Goal: Information Seeking & Learning: Learn about a topic

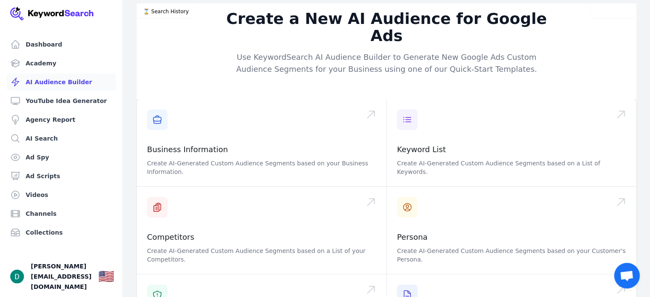
drag, startPoint x: 222, startPoint y: 49, endPoint x: 191, endPoint y: 65, distance: 34.4
click at [194, 48] on div "Create a New AI Audience for Google Ads Use KeywordSearch AI Audience Builder t…" at bounding box center [387, 51] width 500 height 96
drag, startPoint x: 203, startPoint y: 66, endPoint x: 201, endPoint y: 41, distance: 25.3
click at [201, 41] on div "Create a New AI Audience for Google Ads Use KeywordSearch AI Audience Builder t…" at bounding box center [387, 51] width 500 height 96
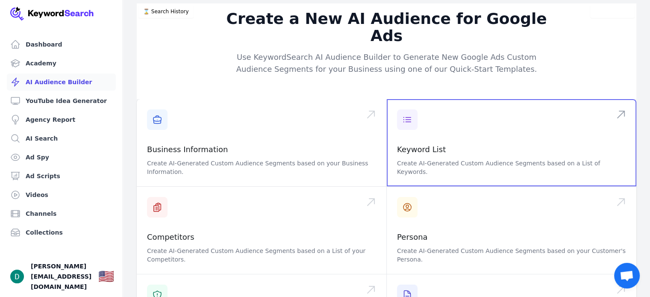
click at [444, 145] on span at bounding box center [512, 142] width 250 height 87
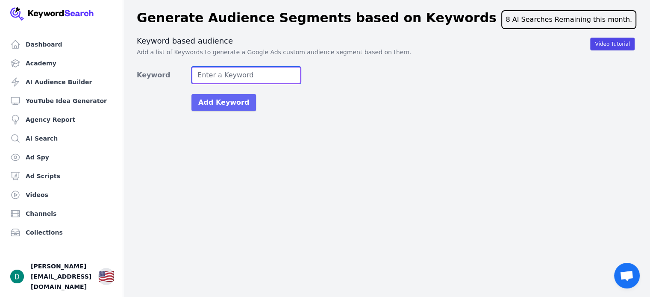
click at [274, 68] on input "Keyword" at bounding box center [245, 75] width 109 height 17
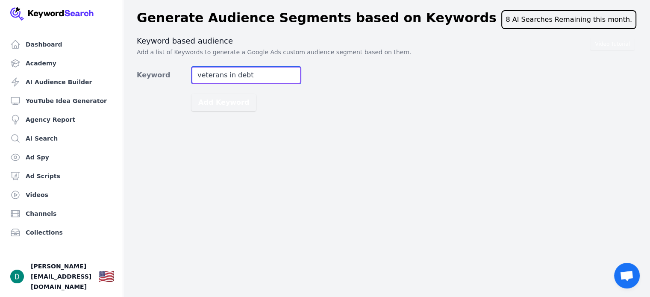
type input "veterans in debt"
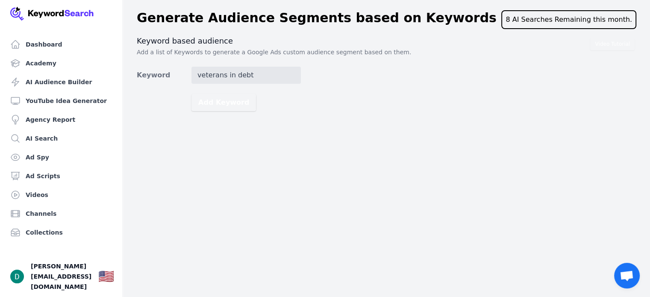
click at [393, 80] on div "Video Tutorial Keyword based audience Add a list of Keywords to generate a Goog…" at bounding box center [387, 73] width 500 height 75
click at [212, 104] on button "Add Keyword" at bounding box center [223, 102] width 65 height 17
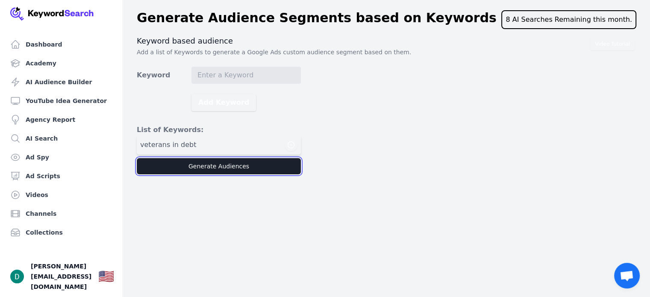
click at [195, 166] on button "Generate Audiences" at bounding box center [219, 166] width 164 height 16
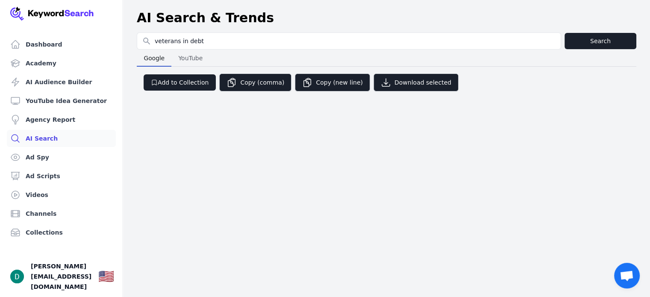
type input "veterans in debt"
click at [623, 39] on button "Search" at bounding box center [601, 41] width 72 height 16
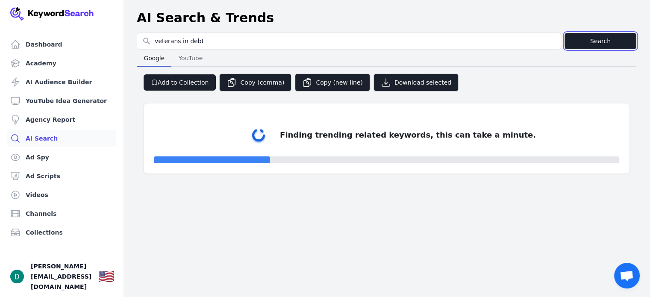
select select "50"
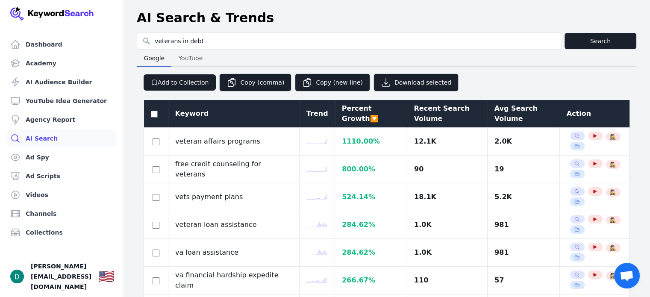
drag, startPoint x: 525, startPoint y: 83, endPoint x: 529, endPoint y: 80, distance: 4.8
click at [529, 80] on div "Add to Collection Copy (comma) Copy (new line) Download selected" at bounding box center [387, 79] width 500 height 25
drag, startPoint x: 529, startPoint y: 80, endPoint x: 576, endPoint y: 74, distance: 47.3
click at [576, 74] on div "Add to Collection Copy (comma) Copy (new line) Download selected" at bounding box center [387, 79] width 500 height 25
click at [579, 79] on div "Add to Collection Copy (comma) Copy (new line) Download selected" at bounding box center [387, 79] width 500 height 25
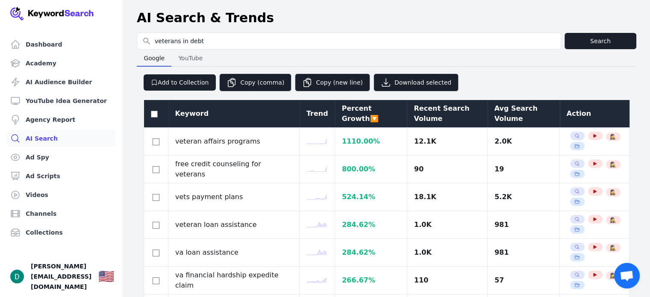
click at [442, 114] on div "Recent Search Volume" at bounding box center [447, 113] width 67 height 21
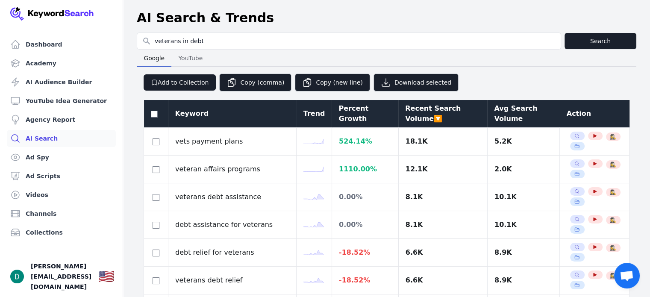
drag, startPoint x: 535, startPoint y: 79, endPoint x: 584, endPoint y: 77, distance: 48.3
click at [584, 77] on div "Add to Collection Copy (comma) Copy (new line) Download selected" at bounding box center [387, 79] width 500 height 25
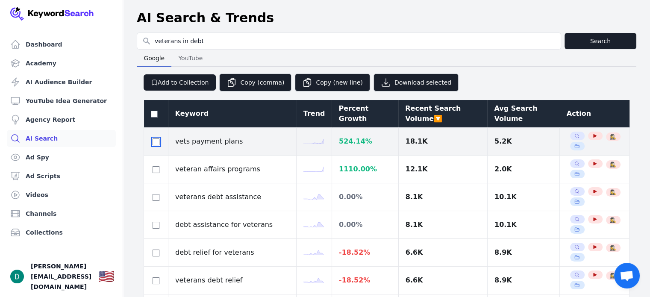
click at [153, 143] on input "checkbox" at bounding box center [156, 141] width 7 height 7
checkbox input "true"
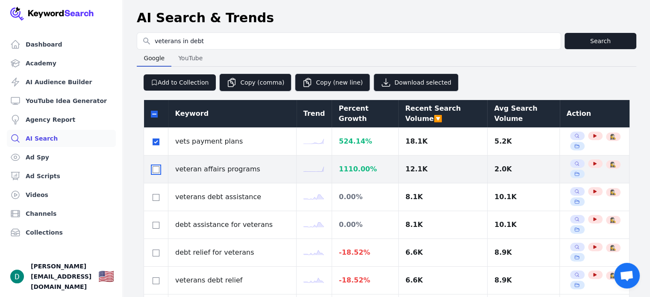
click at [153, 166] on input "checkbox" at bounding box center [156, 169] width 7 height 7
checkbox input "true"
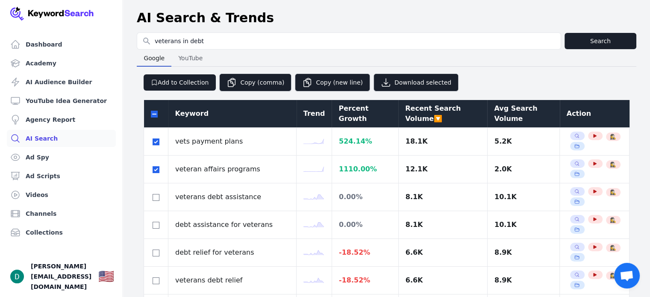
drag, startPoint x: 529, startPoint y: 78, endPoint x: 597, endPoint y: 69, distance: 67.7
click at [597, 69] on div "Add to Collection Copy (comma) Copy (new line) Download selected" at bounding box center [387, 79] width 500 height 25
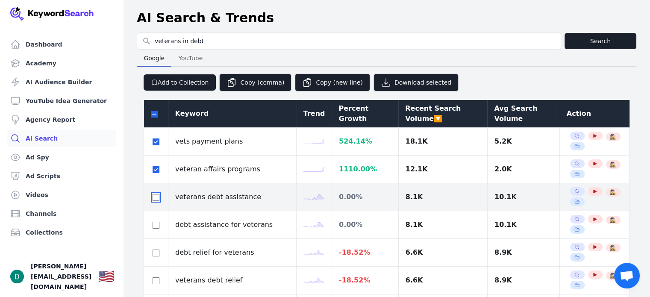
click at [156, 198] on input "checkbox" at bounding box center [156, 197] width 7 height 7
checkbox input "true"
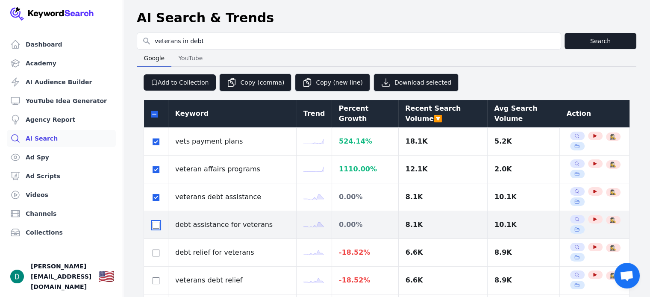
click at [155, 225] on input "checkbox" at bounding box center [156, 225] width 7 height 7
checkbox input "true"
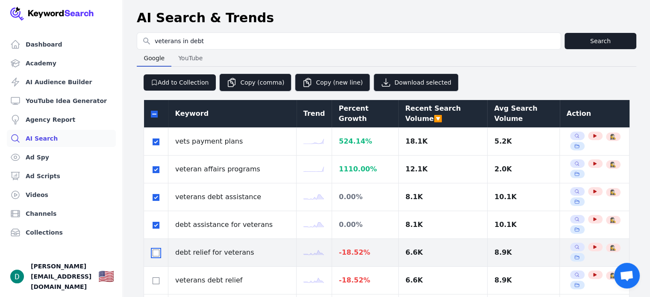
click at [154, 254] on input "checkbox" at bounding box center [156, 253] width 7 height 7
checkbox input "true"
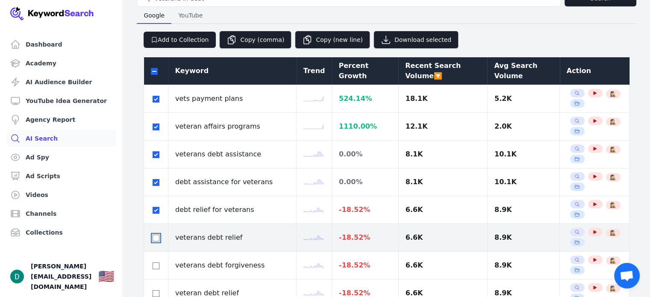
click at [156, 237] on input "checkbox" at bounding box center [156, 238] width 7 height 7
checkbox input "true"
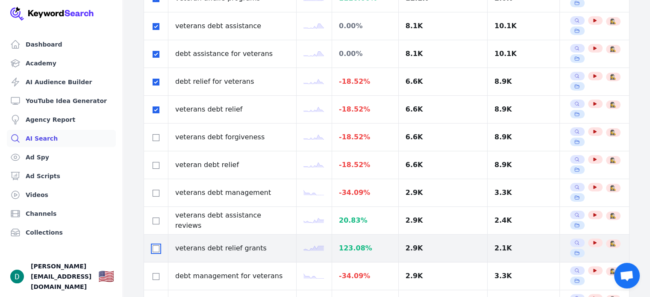
click at [154, 249] on input "checkbox" at bounding box center [156, 248] width 7 height 7
checkbox input "true"
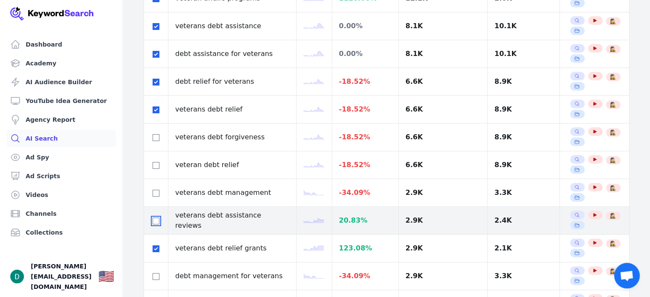
click at [153, 220] on input "checkbox" at bounding box center [156, 221] width 7 height 7
checkbox input "true"
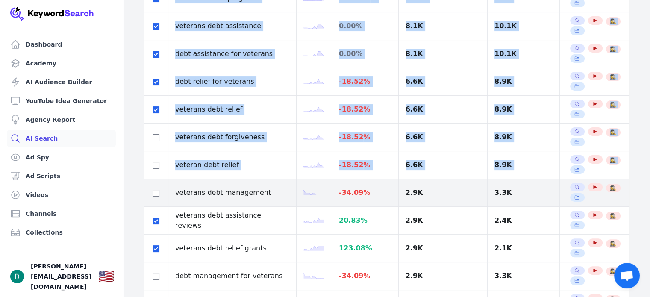
click at [158, 188] on div at bounding box center [156, 193] width 10 height 10
click at [157, 192] on input "checkbox" at bounding box center [156, 193] width 7 height 7
checkbox input "true"
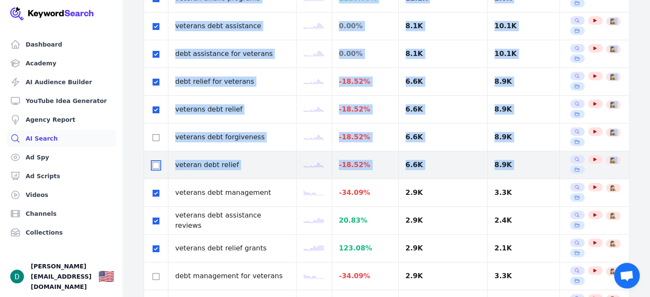
click at [156, 165] on input "checkbox" at bounding box center [156, 165] width 7 height 7
checkbox input "true"
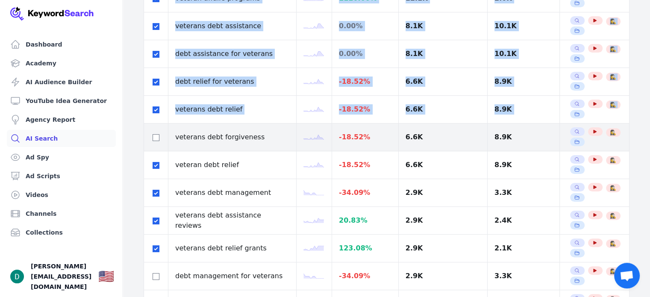
click at [154, 142] on td at bounding box center [156, 138] width 24 height 28
click at [156, 135] on input "checkbox" at bounding box center [156, 137] width 7 height 7
checkbox input "true"
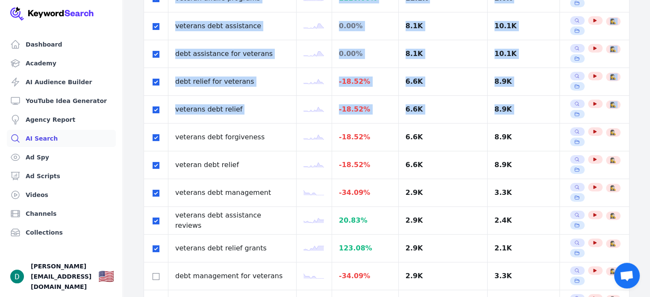
drag, startPoint x: 125, startPoint y: 71, endPoint x: 136, endPoint y: 41, distance: 31.1
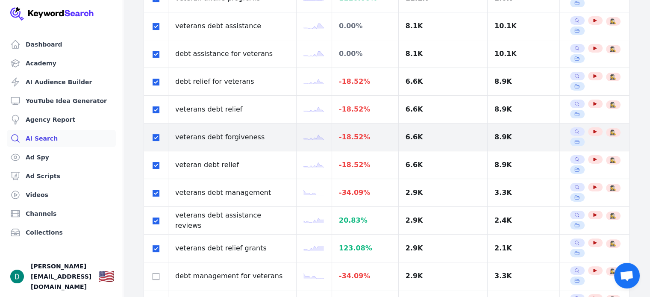
click at [290, 140] on td "veterans debt forgiveness" at bounding box center [232, 138] width 128 height 28
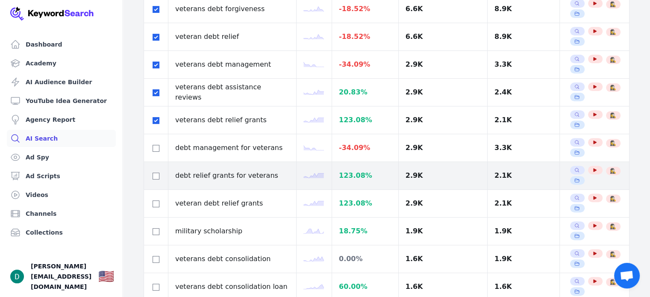
scroll to position [342, 0]
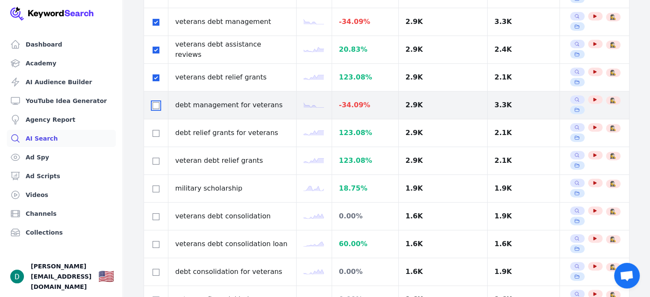
click at [156, 105] on input "checkbox" at bounding box center [156, 105] width 7 height 7
checkbox input "true"
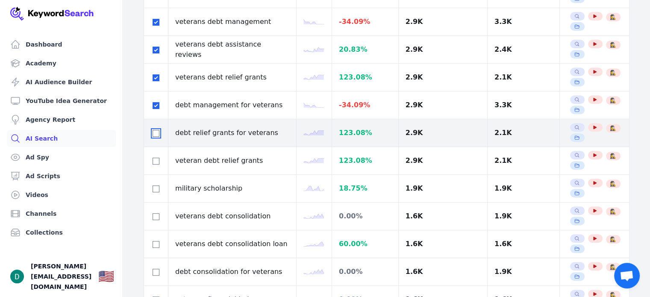
click at [154, 132] on input "checkbox" at bounding box center [156, 133] width 7 height 7
checkbox input "true"
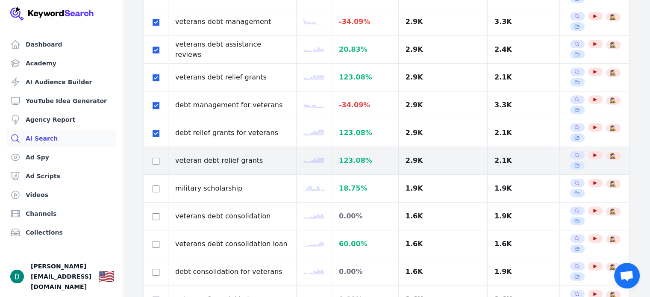
click at [159, 156] on div at bounding box center [156, 161] width 10 height 10
click at [151, 157] on div at bounding box center [156, 161] width 10 height 10
click at [155, 156] on div at bounding box center [156, 161] width 10 height 10
click at [154, 159] on input "checkbox" at bounding box center [156, 161] width 7 height 7
checkbox input "true"
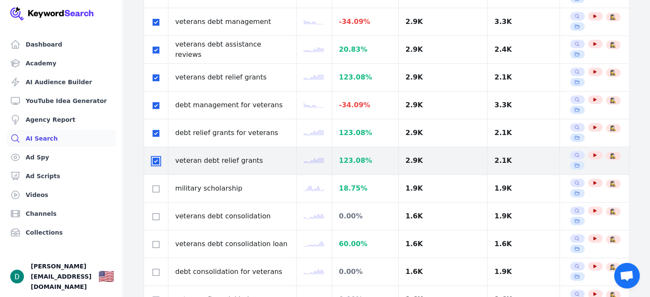
scroll to position [385, 0]
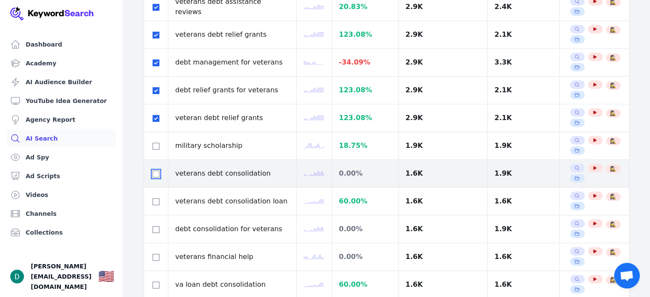
click at [156, 174] on input "checkbox" at bounding box center [156, 174] width 7 height 7
checkbox input "true"
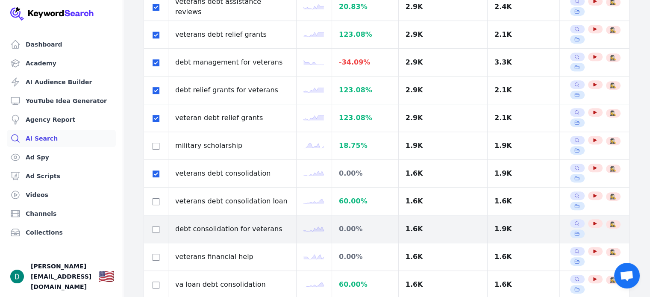
click at [150, 226] on td at bounding box center [156, 229] width 24 height 28
click at [153, 226] on input "checkbox" at bounding box center [156, 229] width 7 height 7
checkbox input "true"
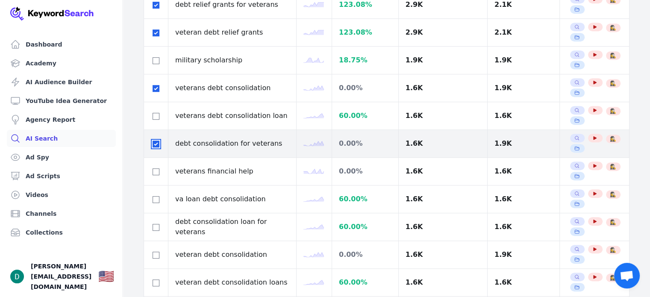
scroll to position [513, 0]
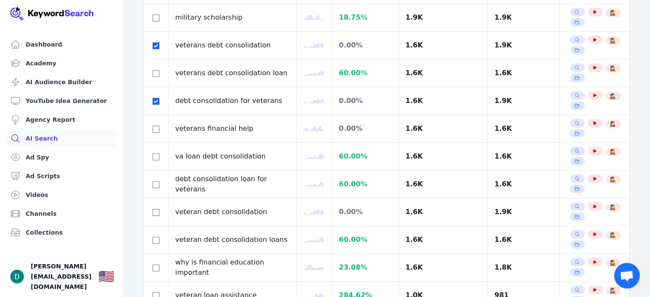
drag, startPoint x: 135, startPoint y: 118, endPoint x: 131, endPoint y: 94, distance: 23.4
click at [131, 94] on div "Search for YouTube Keywords veterans in debt Search Google Google YouTube YouTu…" at bounding box center [386, 273] width 527 height 1506
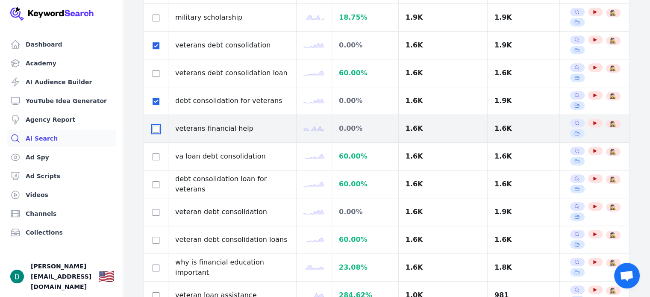
click at [156, 126] on input "checkbox" at bounding box center [156, 129] width 7 height 7
checkbox input "true"
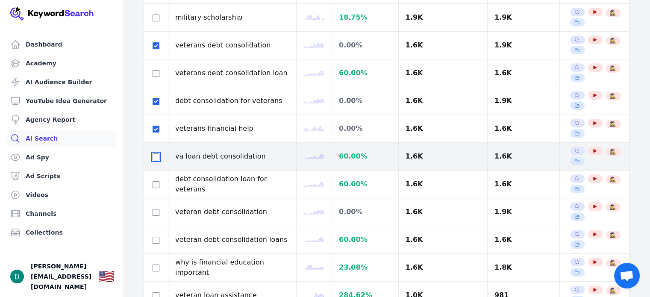
click at [153, 153] on input "checkbox" at bounding box center [156, 156] width 7 height 7
checkbox input "true"
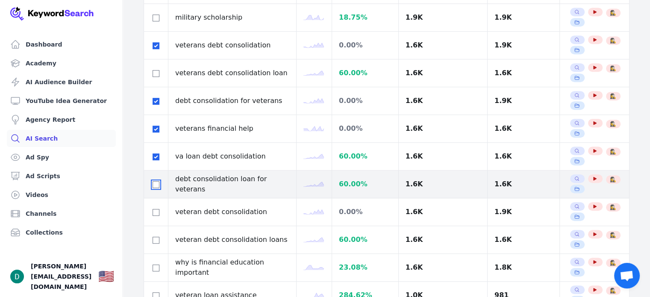
click at [155, 182] on input "checkbox" at bounding box center [156, 184] width 7 height 7
checkbox input "true"
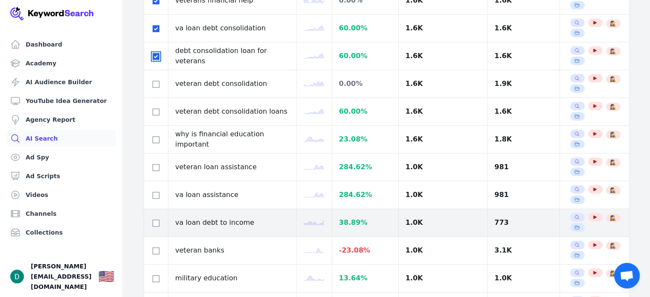
scroll to position [684, 0]
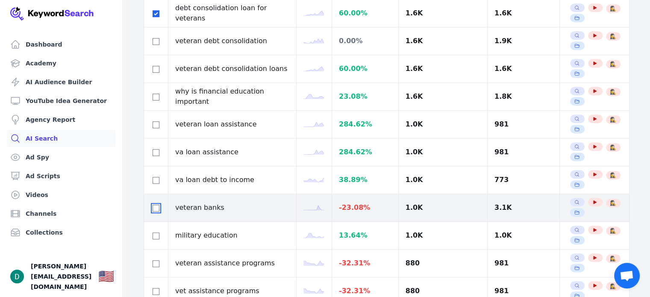
click at [156, 205] on input "checkbox" at bounding box center [156, 208] width 7 height 7
checkbox input "true"
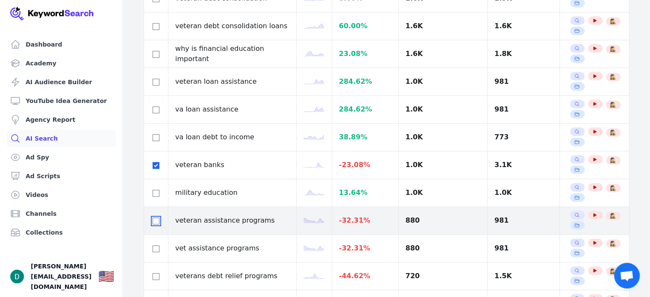
click at [153, 219] on input "checkbox" at bounding box center [156, 221] width 7 height 7
checkbox input "true"
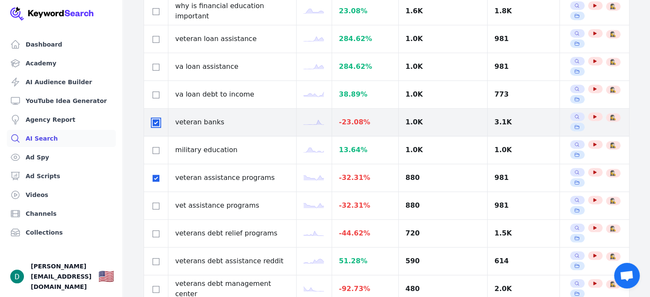
click at [156, 121] on input "checkbox" at bounding box center [156, 122] width 7 height 7
checkbox input "false"
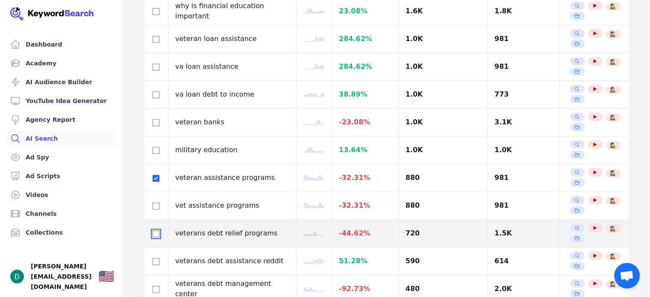
click at [158, 230] on input "checkbox" at bounding box center [156, 233] width 7 height 7
checkbox input "true"
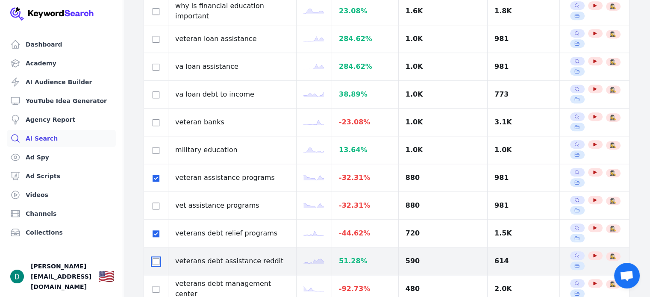
click at [155, 258] on input "checkbox" at bounding box center [156, 261] width 7 height 7
checkbox input "true"
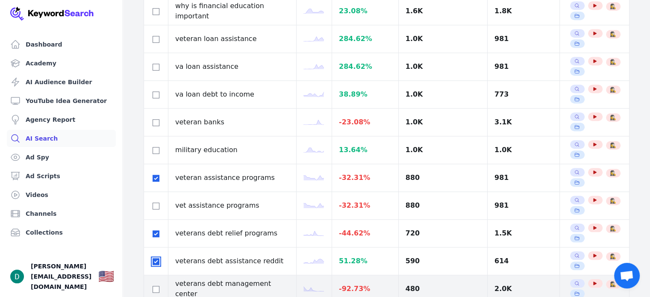
scroll to position [855, 0]
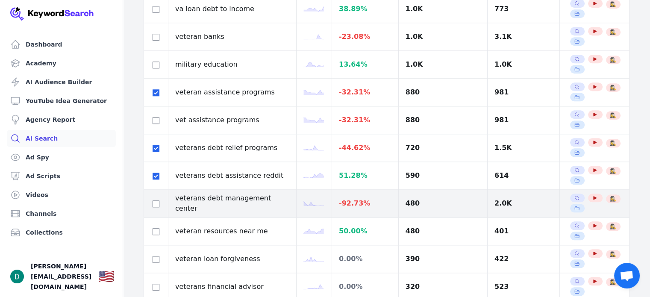
click at [159, 201] on div at bounding box center [156, 203] width 10 height 10
click at [159, 201] on input "checkbox" at bounding box center [156, 203] width 7 height 7
checkbox input "true"
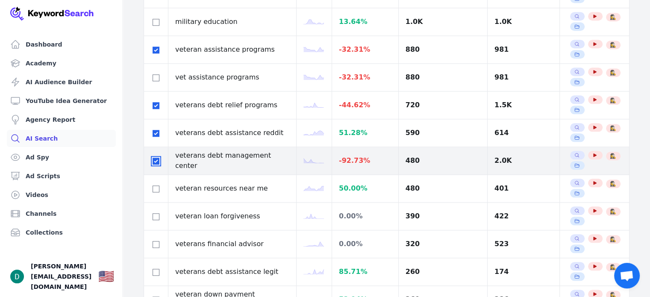
scroll to position [940, 0]
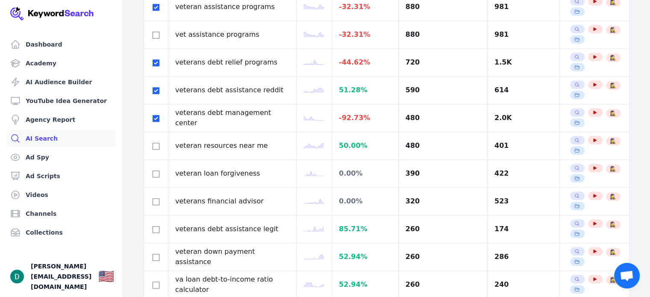
drag, startPoint x: 126, startPoint y: 97, endPoint x: 129, endPoint y: 58, distance: 39.4
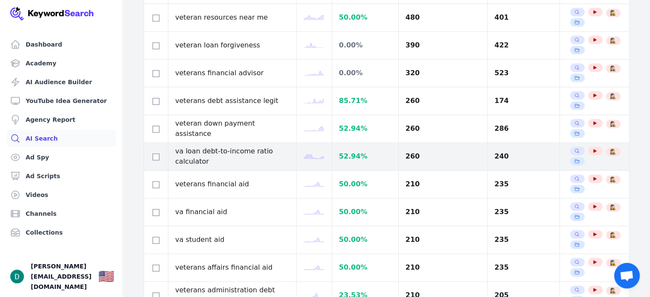
scroll to position [1111, 0]
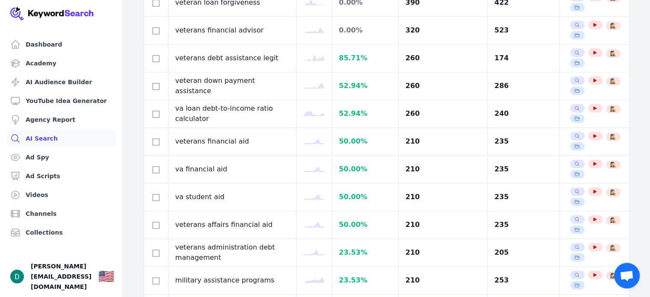
drag, startPoint x: 136, startPoint y: 131, endPoint x: 137, endPoint y: 88, distance: 43.2
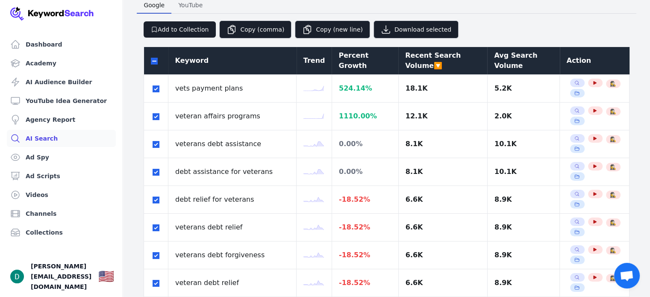
scroll to position [0, 0]
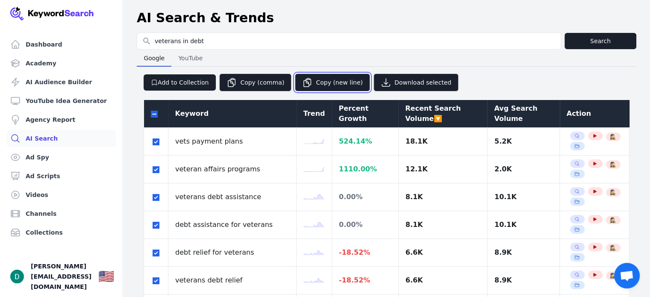
click at [331, 81] on button "Copy (new line)" at bounding box center [332, 83] width 75 height 18
click at [248, 85] on button "Copy (comma)" at bounding box center [255, 83] width 72 height 18
click at [408, 81] on button "Download selected" at bounding box center [415, 83] width 85 height 18
drag, startPoint x: 484, startPoint y: 91, endPoint x: 448, endPoint y: 70, distance: 41.4
click at [448, 70] on div "Add to Collection Copy (comma) Copy (new line) Download selected" at bounding box center [387, 79] width 500 height 25
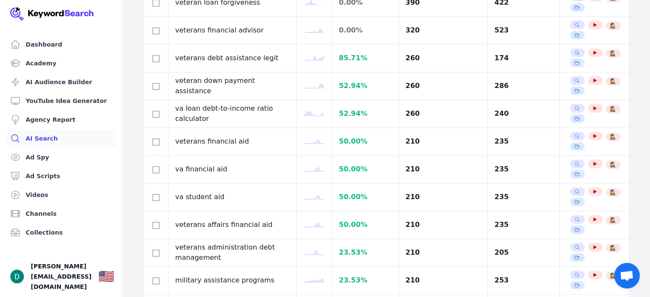
scroll to position [1250, 0]
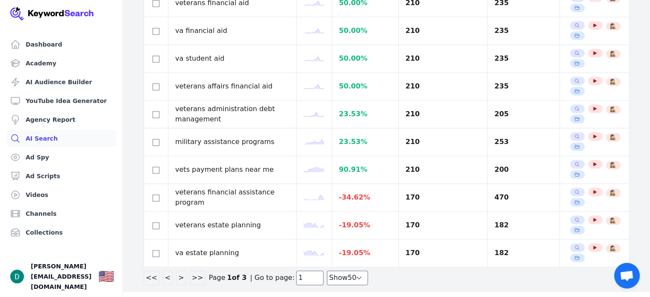
click at [176, 272] on button ">" at bounding box center [181, 278] width 10 height 15
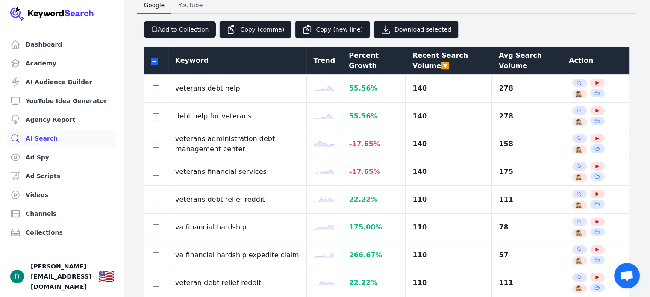
scroll to position [0, 0]
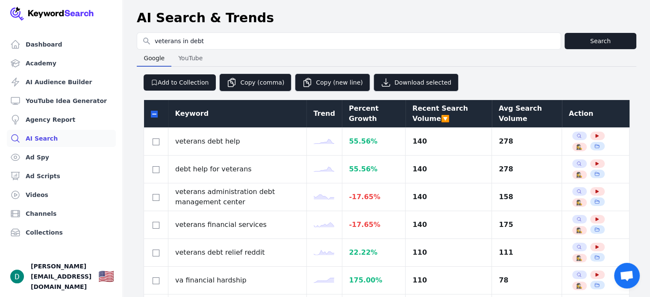
drag, startPoint x: 467, startPoint y: 74, endPoint x: 595, endPoint y: 69, distance: 128.3
click at [595, 69] on div "Add to Collection Copy (comma) Copy (new line) Download selected" at bounding box center [387, 79] width 500 height 25
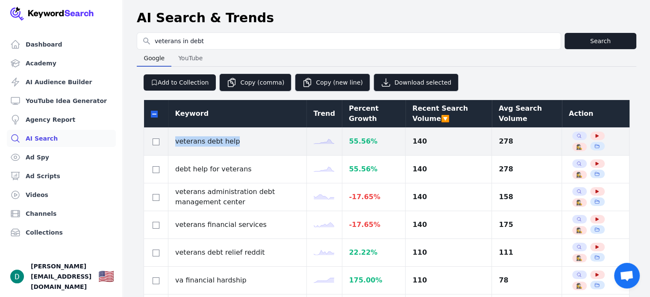
drag, startPoint x: 244, startPoint y: 140, endPoint x: 171, endPoint y: 138, distance: 72.7
click at [171, 138] on td "veterans debt help" at bounding box center [237, 142] width 138 height 28
copy td "veterans debt help"
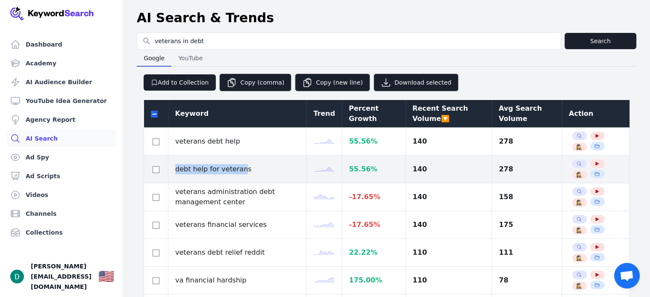
drag, startPoint x: 266, startPoint y: 165, endPoint x: 241, endPoint y: 168, distance: 25.4
click at [241, 168] on td "debt help for veterans" at bounding box center [237, 170] width 138 height 28
click at [227, 165] on td "debt help for veterans" at bounding box center [237, 170] width 138 height 28
click at [257, 171] on td "debt help for veterans" at bounding box center [237, 170] width 138 height 28
drag, startPoint x: 281, startPoint y: 168, endPoint x: 176, endPoint y: 165, distance: 105.6
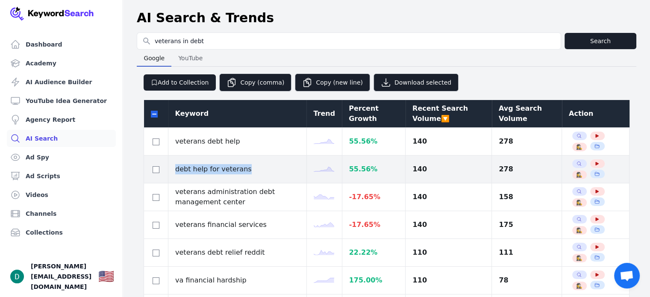
click at [176, 165] on td "debt help for veterans" at bounding box center [237, 170] width 138 height 28
copy td "debt help for veterans"
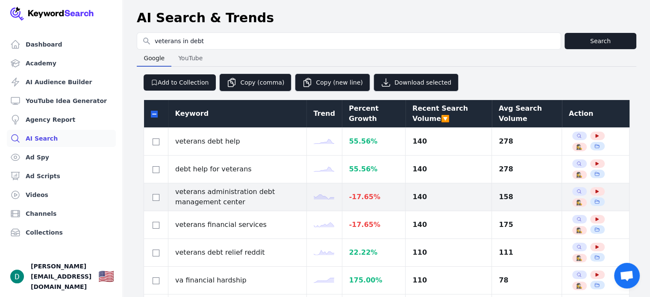
drag, startPoint x: 248, startPoint y: 188, endPoint x: 225, endPoint y: 206, distance: 28.9
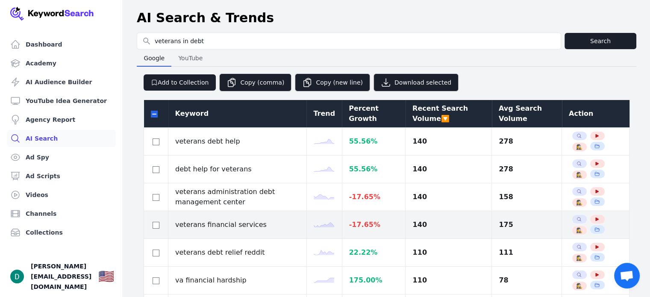
drag, startPoint x: 225, startPoint y: 206, endPoint x: 221, endPoint y: 220, distance: 14.9
click at [221, 220] on td "veterans financial services" at bounding box center [237, 225] width 138 height 28
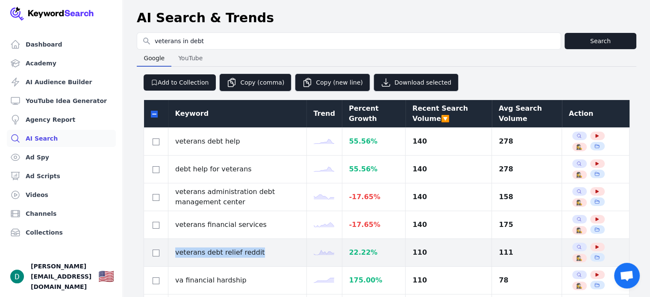
drag, startPoint x: 273, startPoint y: 253, endPoint x: 175, endPoint y: 255, distance: 97.9
click at [175, 255] on td "veterans debt relief reddit" at bounding box center [237, 253] width 138 height 28
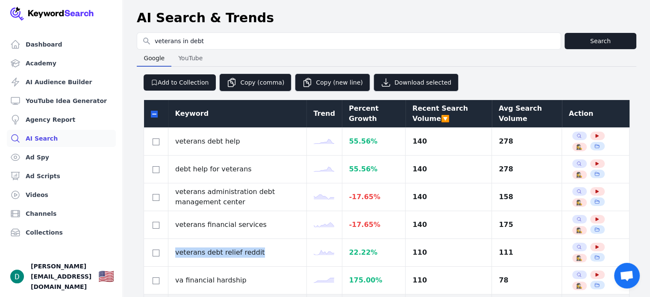
copy td "veterans debt relief reddit"
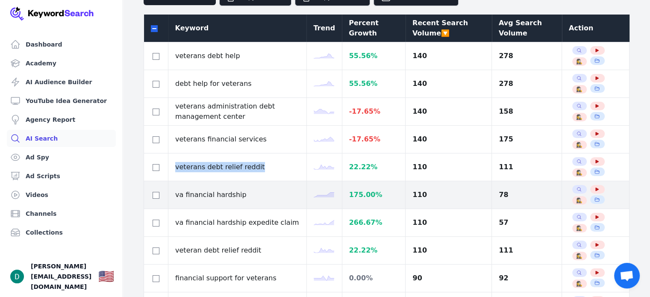
scroll to position [171, 0]
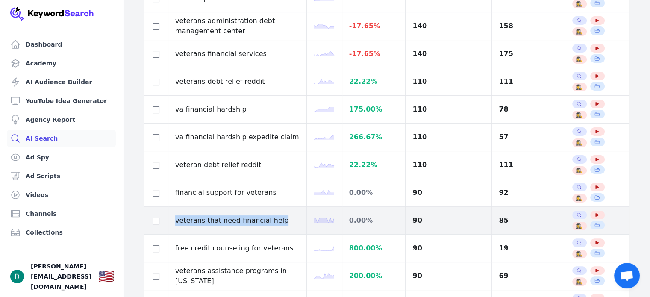
drag, startPoint x: 284, startPoint y: 221, endPoint x: 173, endPoint y: 218, distance: 110.7
click at [173, 218] on td "veterans that need financial help" at bounding box center [237, 221] width 138 height 28
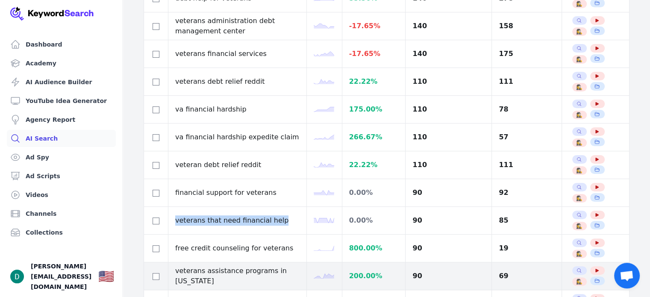
copy td "veterans that need financial help"
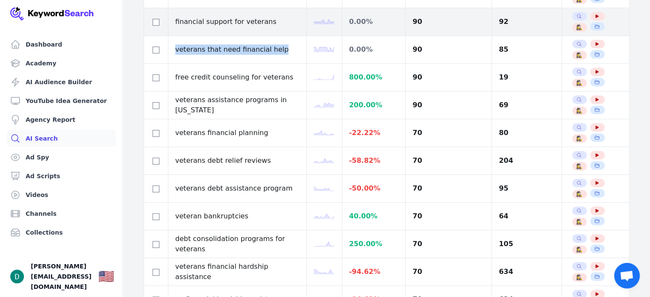
scroll to position [427, 0]
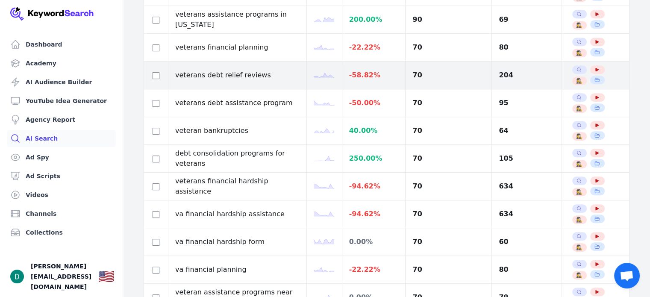
drag, startPoint x: 435, startPoint y: 129, endPoint x: 241, endPoint y: 78, distance: 200.9
click at [260, 94] on td "veterans debt assistance program" at bounding box center [237, 103] width 138 height 28
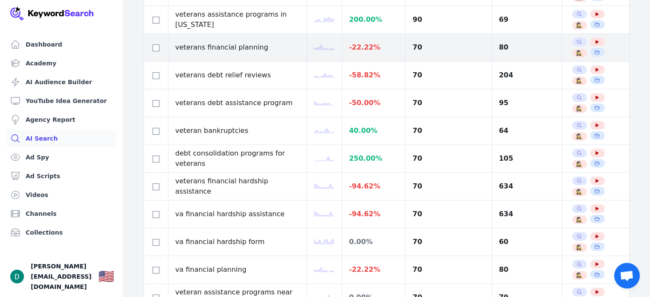
drag, startPoint x: 231, startPoint y: 51, endPoint x: 237, endPoint y: 44, distance: 8.8
drag, startPoint x: 237, startPoint y: 44, endPoint x: 214, endPoint y: 54, distance: 25.1
click at [214, 54] on td "veterans financial planning" at bounding box center [237, 48] width 138 height 28
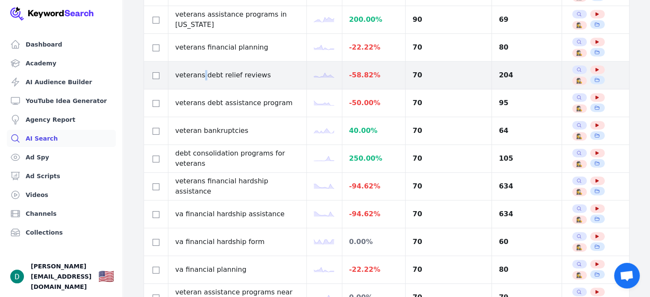
drag, startPoint x: 244, startPoint y: 78, endPoint x: 202, endPoint y: 69, distance: 43.2
click at [202, 69] on td "veterans debt relief reviews" at bounding box center [237, 76] width 138 height 28
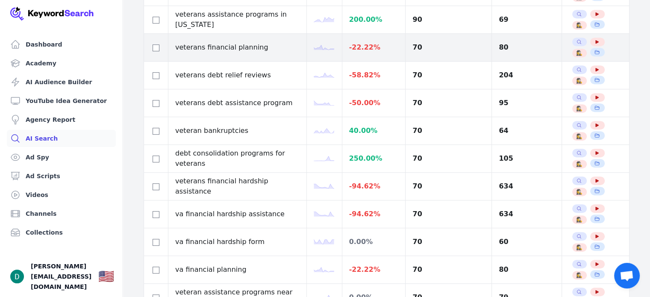
click at [304, 47] on td "veterans financial planning" at bounding box center [237, 48] width 138 height 28
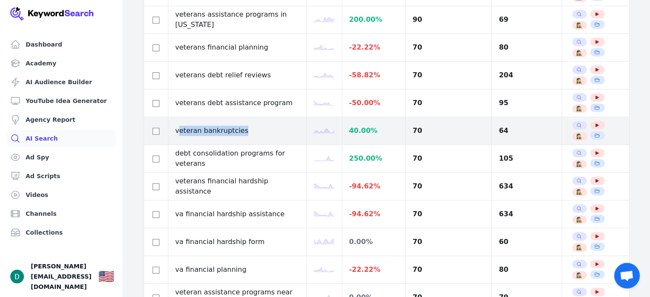
drag, startPoint x: 253, startPoint y: 126, endPoint x: 178, endPoint y: 126, distance: 75.2
click at [178, 126] on td "veteran bankruptcies" at bounding box center [237, 131] width 138 height 28
click at [188, 125] on td "veteran bankruptcies" at bounding box center [237, 131] width 138 height 28
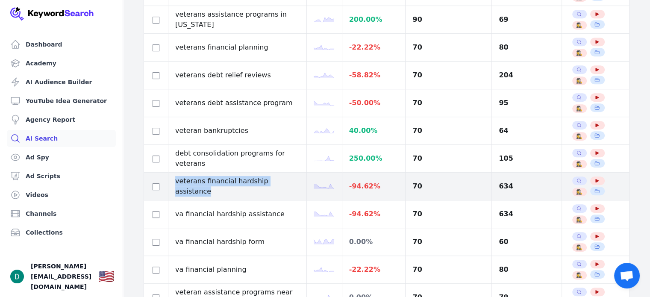
drag, startPoint x: 301, startPoint y: 188, endPoint x: 172, endPoint y: 190, distance: 129.5
click at [172, 190] on td "veterans financial hardship assistance" at bounding box center [237, 187] width 138 height 28
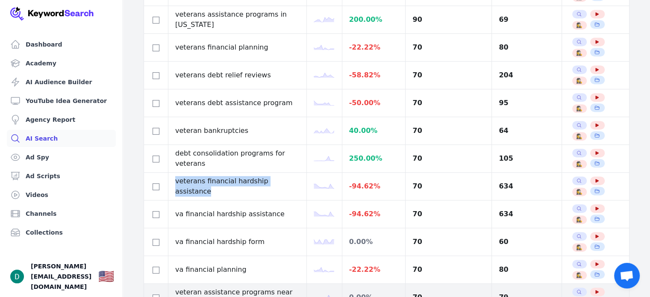
copy td "veterans financial hardship assistance"
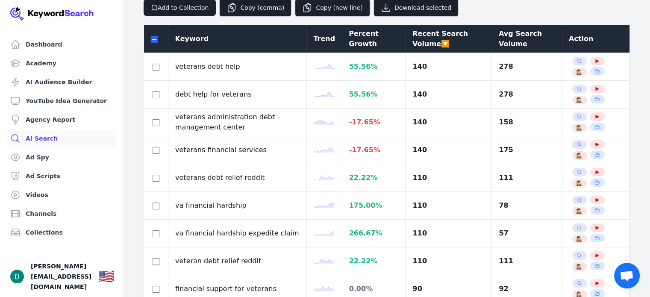
scroll to position [0, 0]
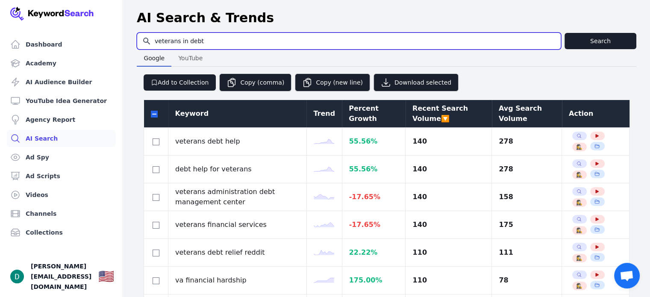
drag, startPoint x: 217, startPoint y: 40, endPoint x: 174, endPoint y: 41, distance: 42.3
click at [174, 41] on input "veterans in debt" at bounding box center [348, 41] width 423 height 16
type input "veteran credit card debt"
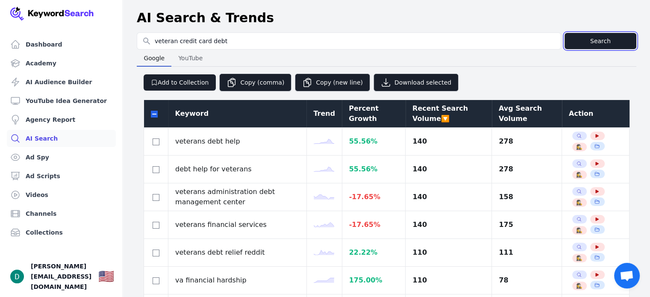
click at [617, 38] on button "Search" at bounding box center [601, 41] width 72 height 16
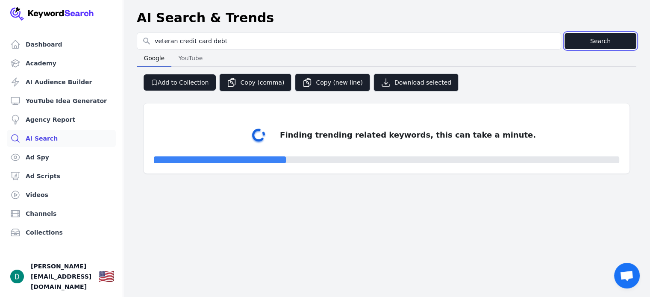
select select "50"
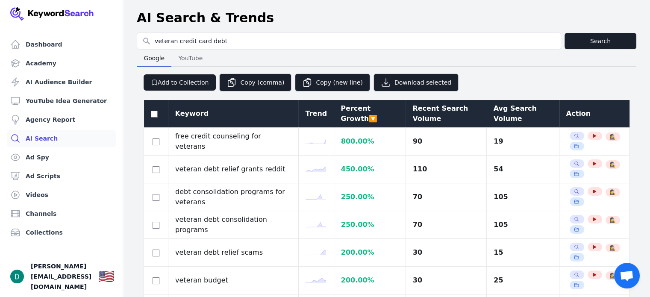
drag, startPoint x: 528, startPoint y: 71, endPoint x: 569, endPoint y: 65, distance: 41.6
click at [569, 65] on div "Google Google YouTube YouTube" at bounding box center [387, 58] width 500 height 17
drag, startPoint x: 564, startPoint y: 65, endPoint x: 573, endPoint y: 61, distance: 9.6
click at [573, 61] on div "Google Google YouTube YouTube" at bounding box center [387, 58] width 500 height 17
click at [451, 109] on div "Recent Search Volume" at bounding box center [445, 113] width 67 height 21
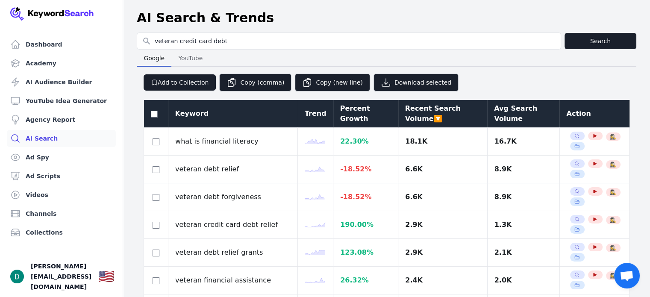
click at [525, 116] on div "Avg Search Volume" at bounding box center [523, 113] width 59 height 21
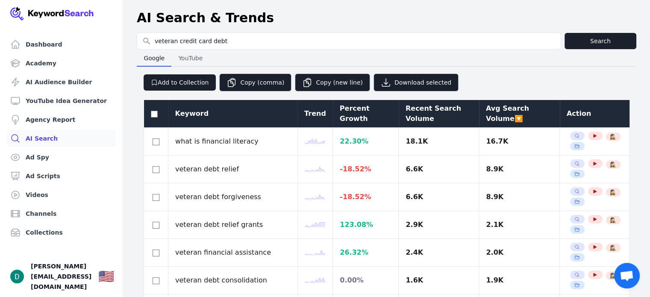
drag, startPoint x: 545, startPoint y: 86, endPoint x: 521, endPoint y: 75, distance: 26.6
click at [521, 75] on div "Add to Collection Copy (comma) Copy (new line) Download selected" at bounding box center [387, 79] width 500 height 25
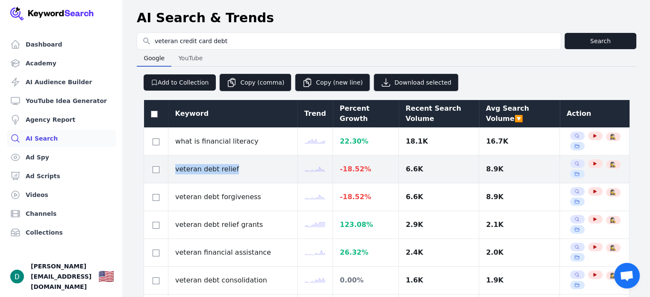
drag, startPoint x: 257, startPoint y: 170, endPoint x: 152, endPoint y: 168, distance: 104.7
click at [152, 168] on tr "veteran debt relief -18.52 % 6.6K 8.9K Search Related Keywords See YouTube Resu…" at bounding box center [386, 170] width 485 height 28
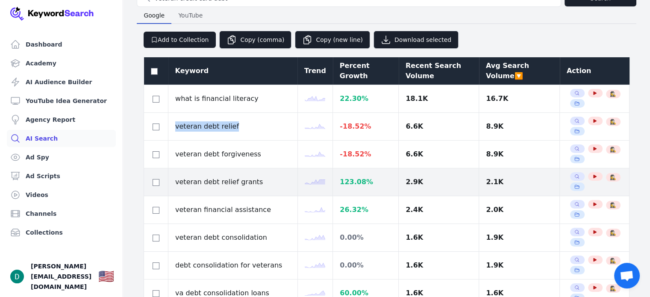
scroll to position [85, 0]
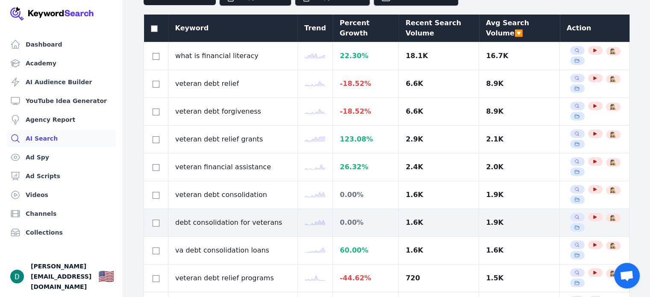
drag, startPoint x: 233, startPoint y: 181, endPoint x: 226, endPoint y: 221, distance: 40.4
drag, startPoint x: 226, startPoint y: 221, endPoint x: 223, endPoint y: 232, distance: 11.5
click at [223, 232] on td "debt consolidation for veterans" at bounding box center [232, 223] width 129 height 28
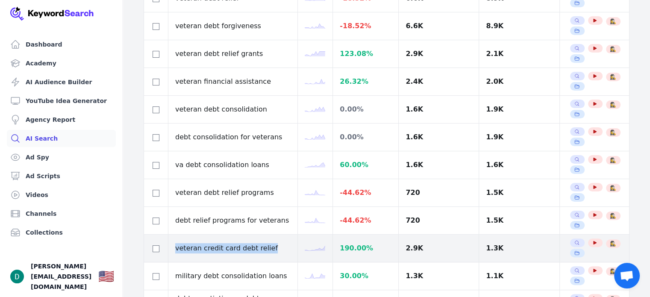
drag, startPoint x: 252, startPoint y: 244, endPoint x: 172, endPoint y: 246, distance: 79.9
click at [172, 246] on td "veteran credit card debt relief" at bounding box center [232, 249] width 129 height 28
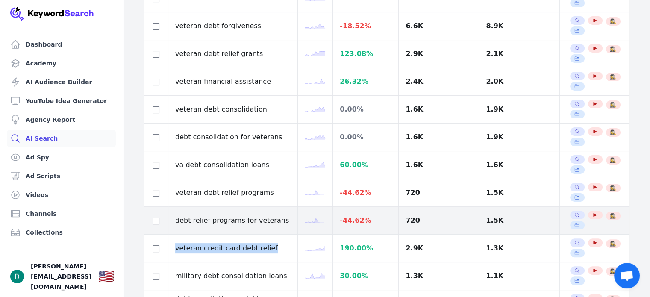
copy td "veteran credit card debt relief"
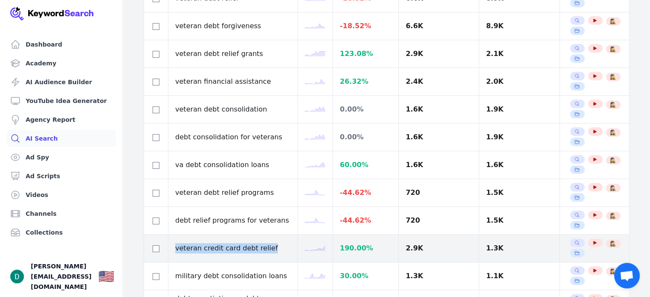
scroll to position [299, 0]
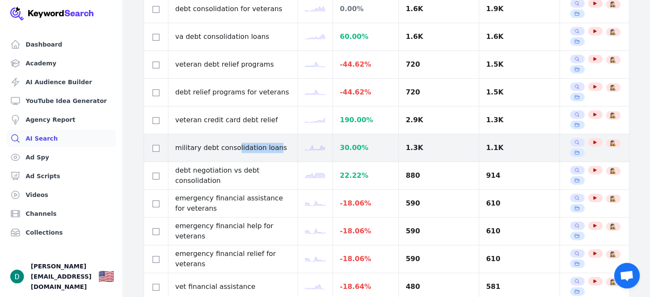
drag, startPoint x: 273, startPoint y: 143, endPoint x: 234, endPoint y: 150, distance: 39.1
click at [234, 150] on td "military debt consolidation loans" at bounding box center [232, 148] width 129 height 28
click at [256, 147] on td "military debt consolidation loans" at bounding box center [232, 148] width 129 height 28
drag, startPoint x: 289, startPoint y: 144, endPoint x: 159, endPoint y: 144, distance: 130.3
click at [159, 144] on tr "military debt consolidation loans 30.00 % 1.3K 1.1K Search Related Keywords See…" at bounding box center [386, 148] width 485 height 28
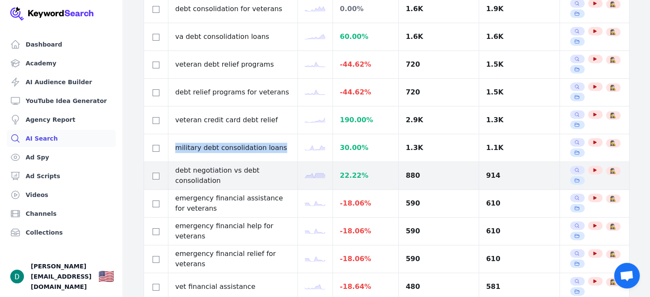
copy tr "military debt consolidation loans"
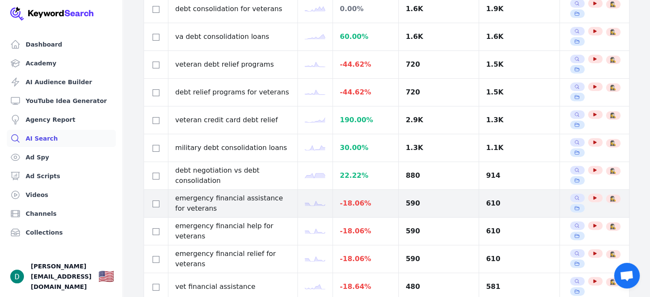
drag, startPoint x: 307, startPoint y: 193, endPoint x: 264, endPoint y: 196, distance: 42.9
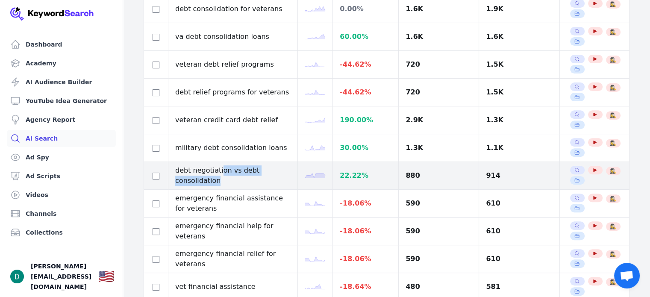
drag, startPoint x: 264, startPoint y: 196, endPoint x: 220, endPoint y: 176, distance: 48.6
click at [220, 174] on td "debt negotiation vs debt consolidation" at bounding box center [232, 176] width 129 height 28
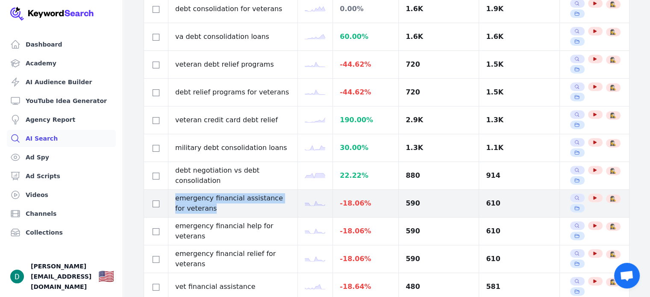
drag, startPoint x: 196, startPoint y: 207, endPoint x: 169, endPoint y: 196, distance: 29.1
click at [169, 196] on td "emergency financial assistance for veterans" at bounding box center [232, 204] width 129 height 28
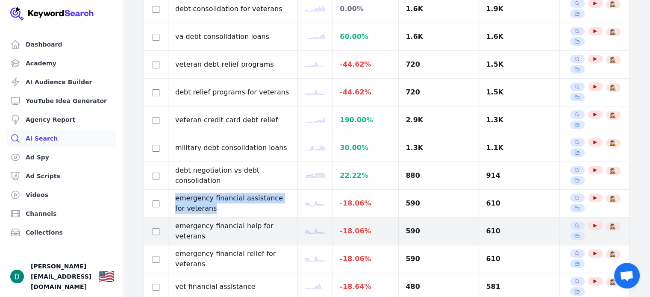
copy td "emergency financial assistance for veterans"
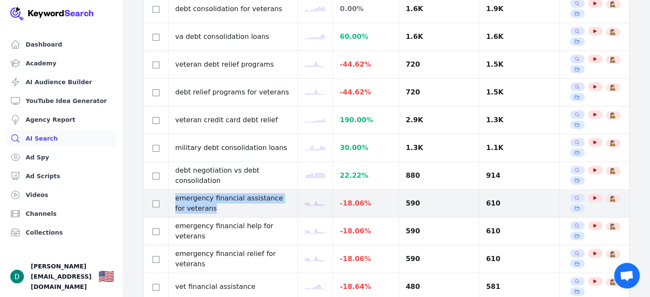
scroll to position [385, 0]
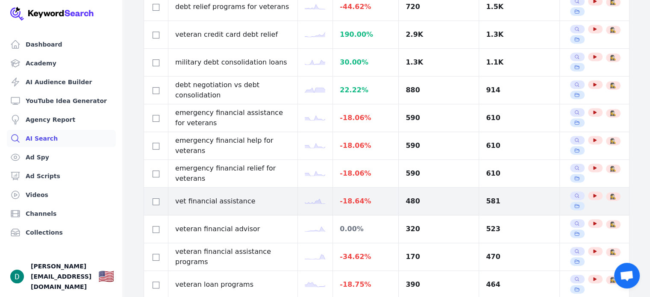
drag, startPoint x: 248, startPoint y: 221, endPoint x: 216, endPoint y: 198, distance: 39.7
drag, startPoint x: 216, startPoint y: 198, endPoint x: 211, endPoint y: 198, distance: 5.1
click at [211, 198] on td "vet financial assistance" at bounding box center [232, 202] width 129 height 28
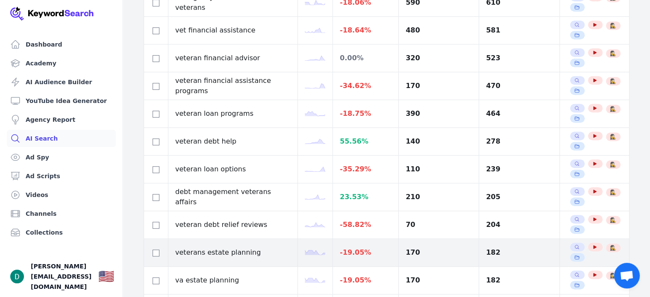
drag, startPoint x: 294, startPoint y: 201, endPoint x: 241, endPoint y: 240, distance: 65.1
drag, startPoint x: 241, startPoint y: 240, endPoint x: 217, endPoint y: 256, distance: 29.6
drag, startPoint x: 217, startPoint y: 256, endPoint x: 205, endPoint y: 247, distance: 15.2
click at [213, 256] on td "veterans estate planning" at bounding box center [232, 253] width 129 height 28
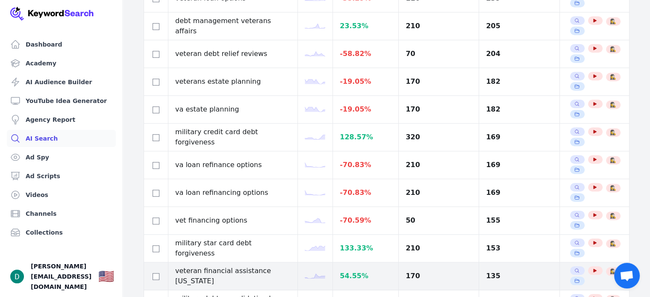
scroll to position [769, 0]
